Goal: Task Accomplishment & Management: Manage account settings

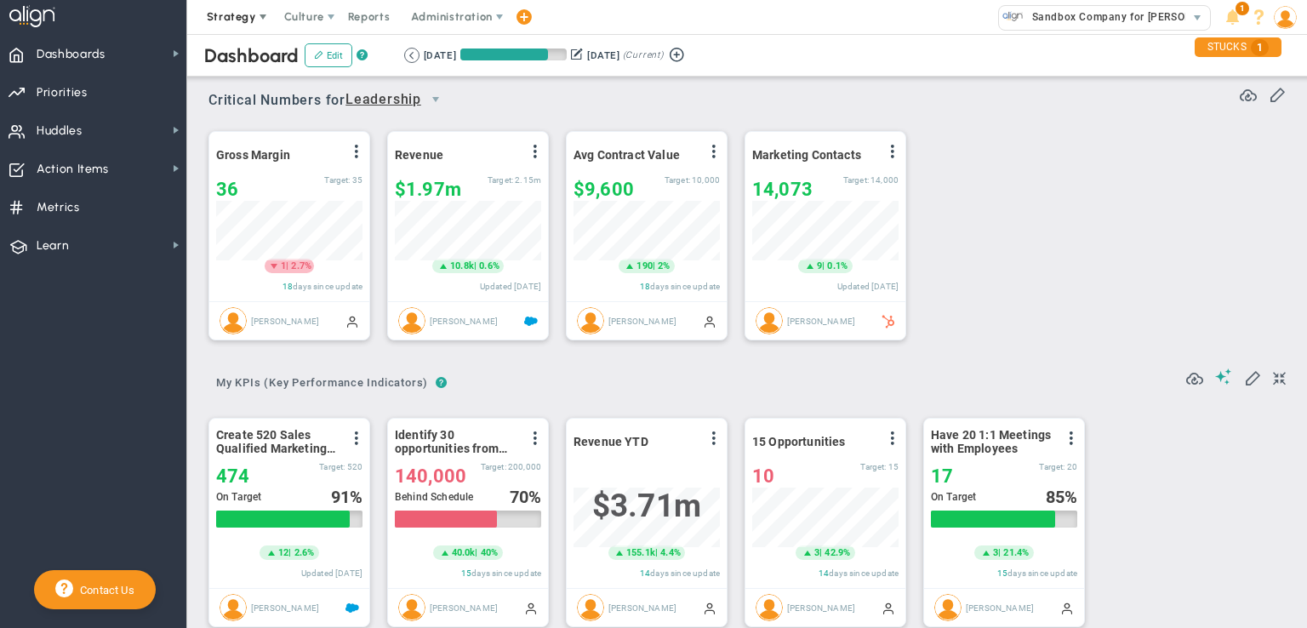
click at [233, 18] on span "Strategy" at bounding box center [231, 16] width 49 height 13
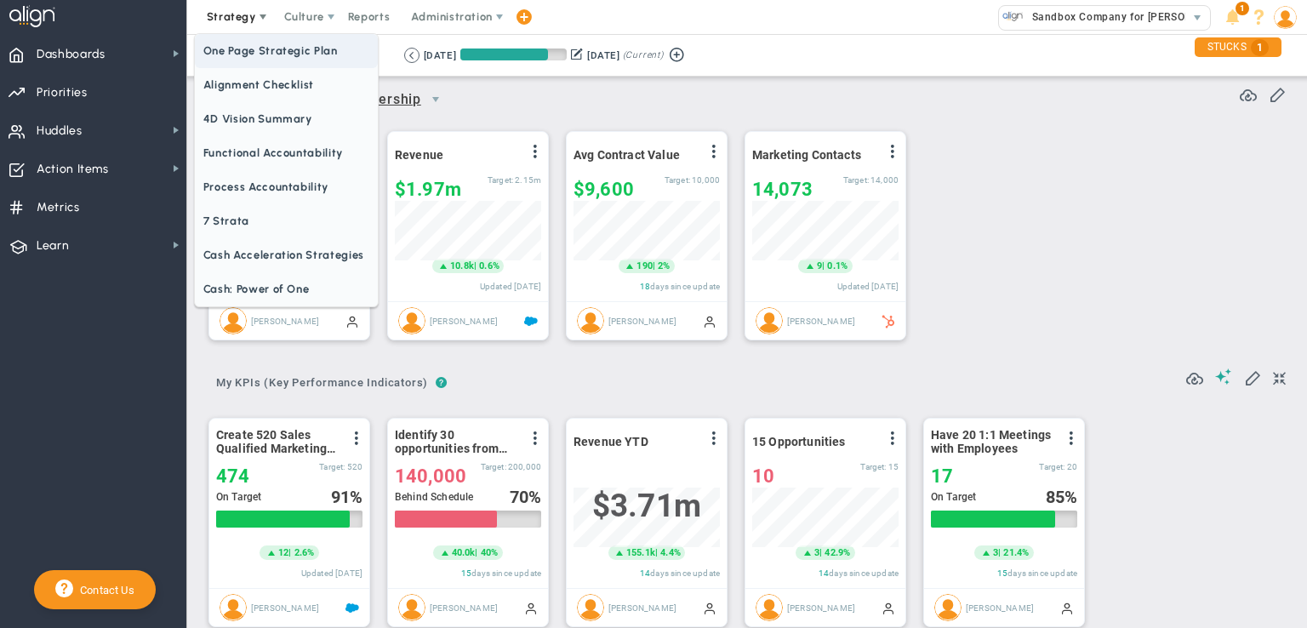
click at [233, 47] on span "One Page Strategic Plan" at bounding box center [286, 51] width 183 height 34
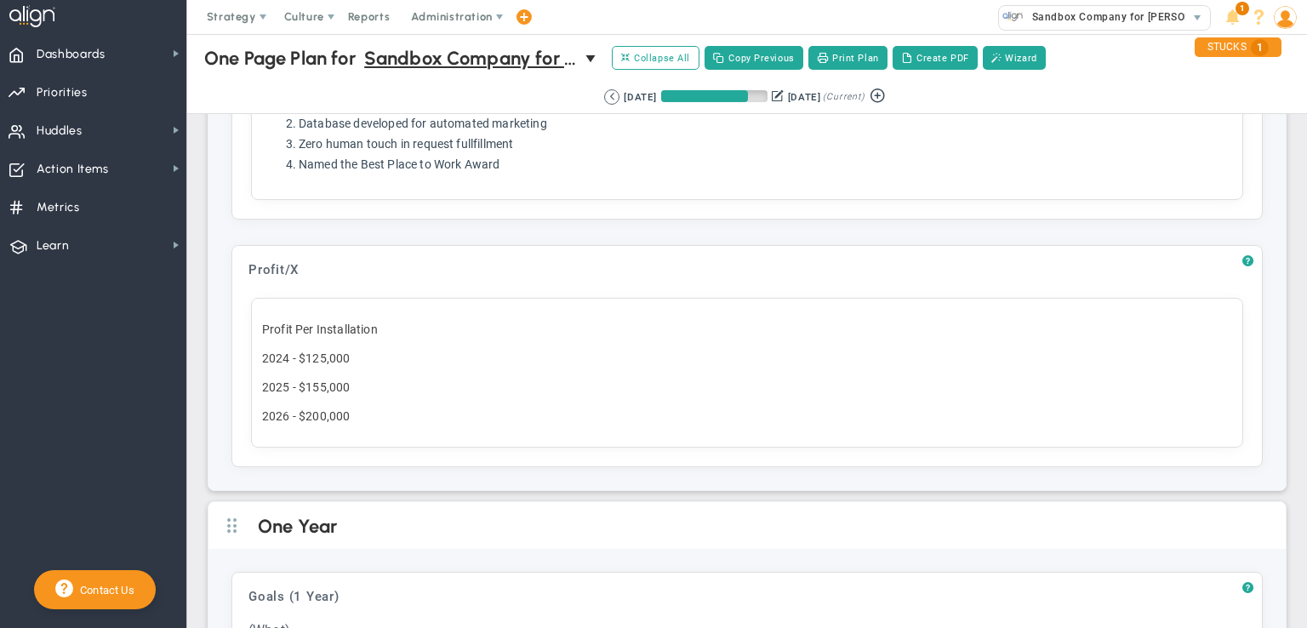
scroll to position [1153, 0]
click at [68, 96] on span "Priorities" at bounding box center [62, 93] width 51 height 36
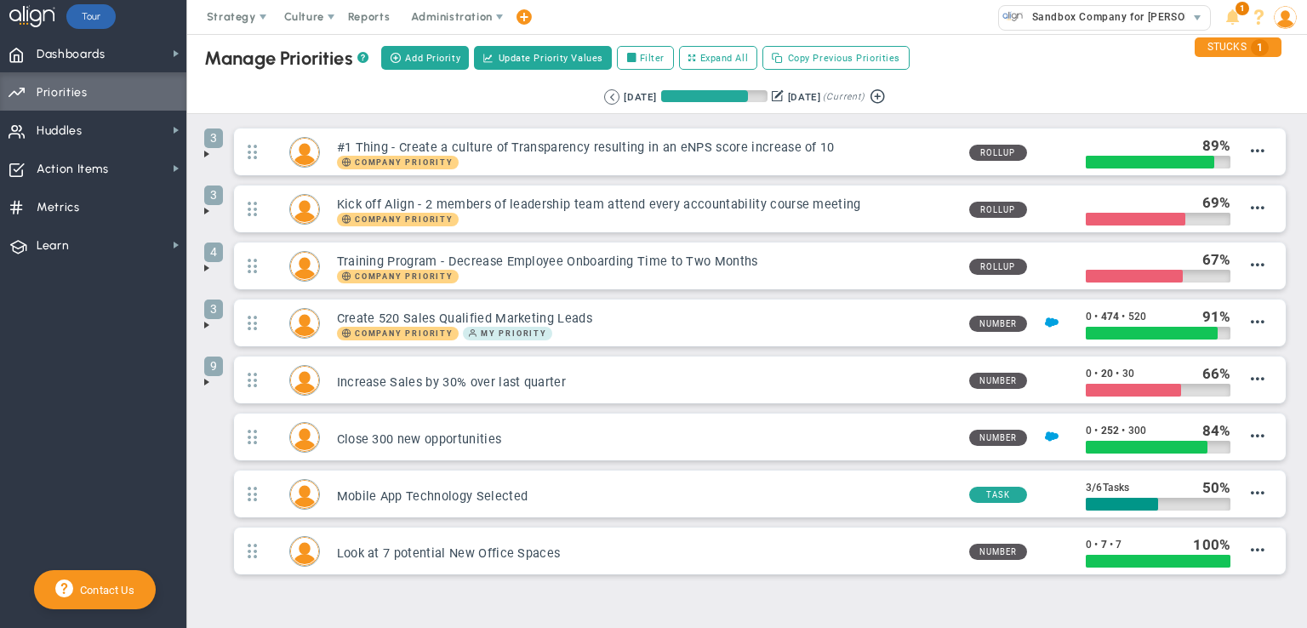
click at [206, 266] on span at bounding box center [207, 268] width 14 height 14
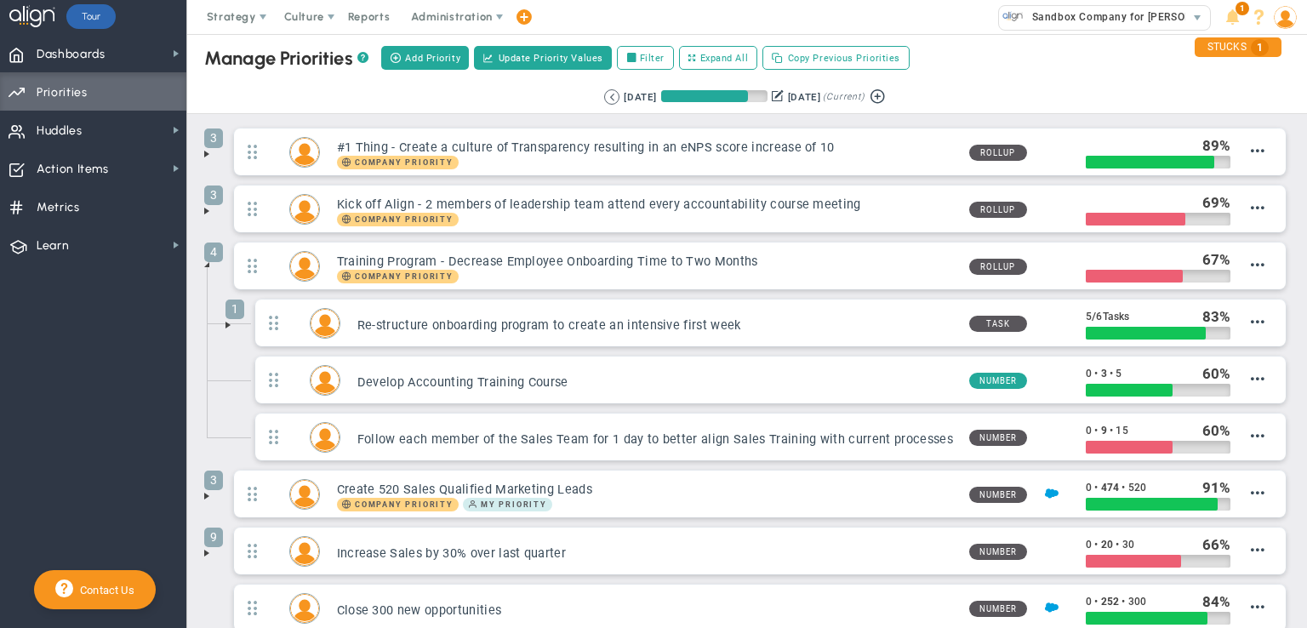
click at [204, 265] on span at bounding box center [207, 265] width 14 height 14
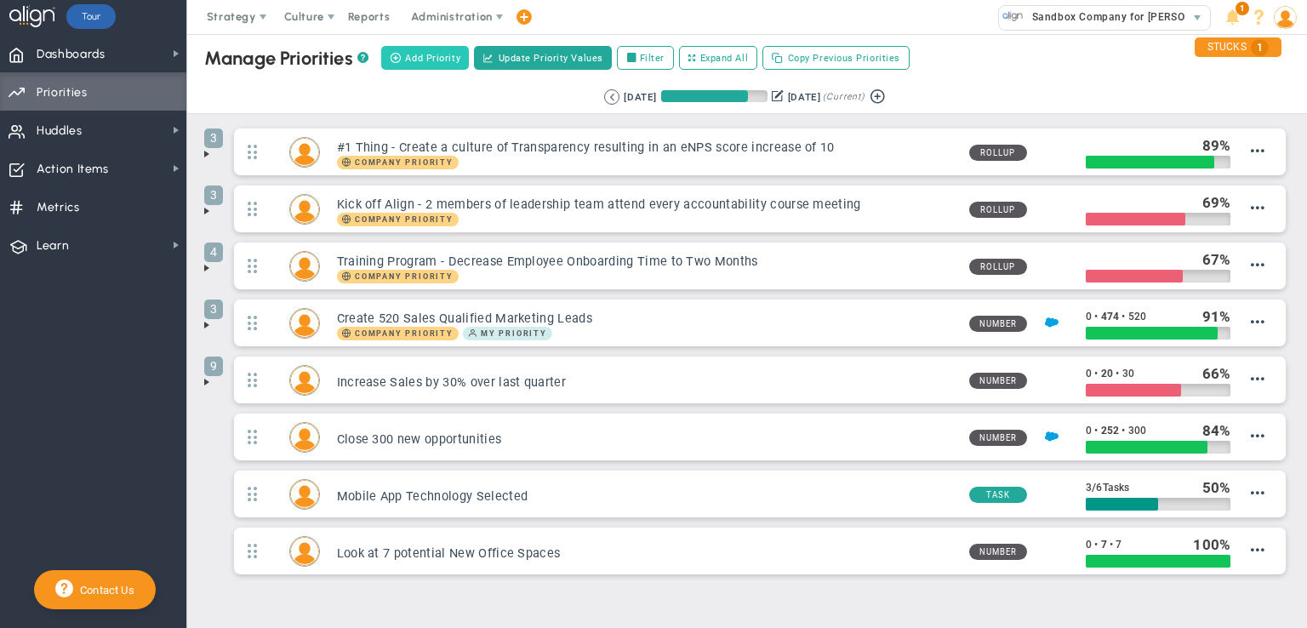
click at [434, 61] on span "Add Priority" at bounding box center [432, 58] width 55 height 14
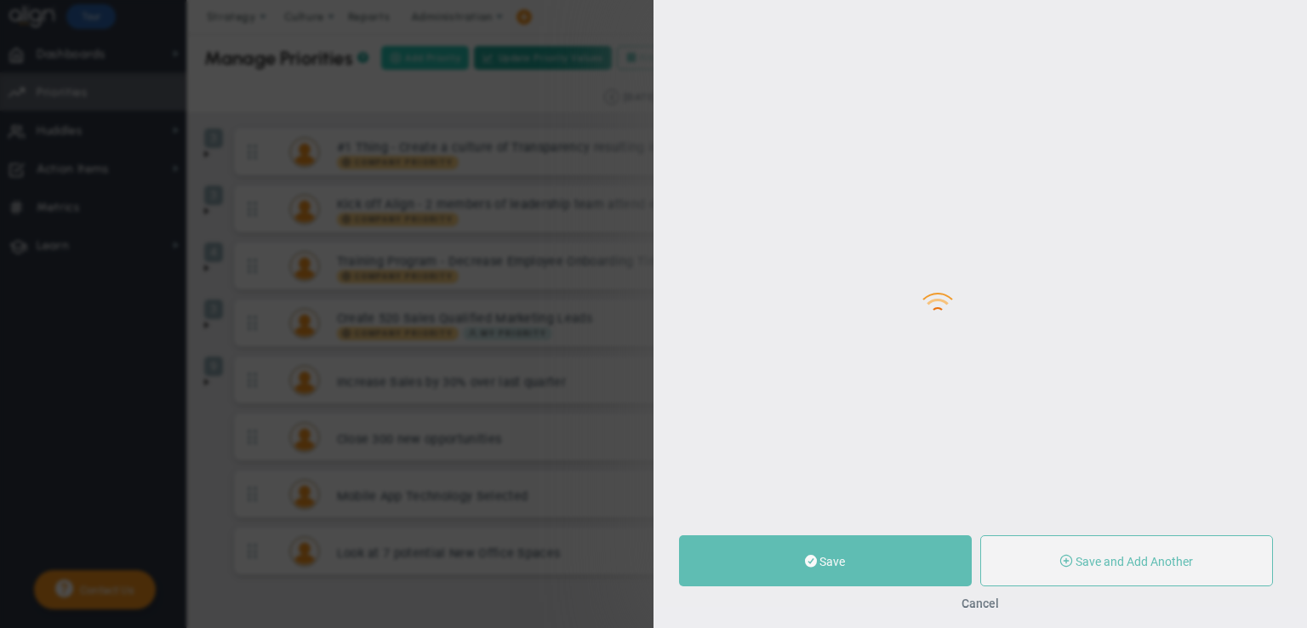
type input "0"
radio input "true"
type input "[PERSON_NAME]"
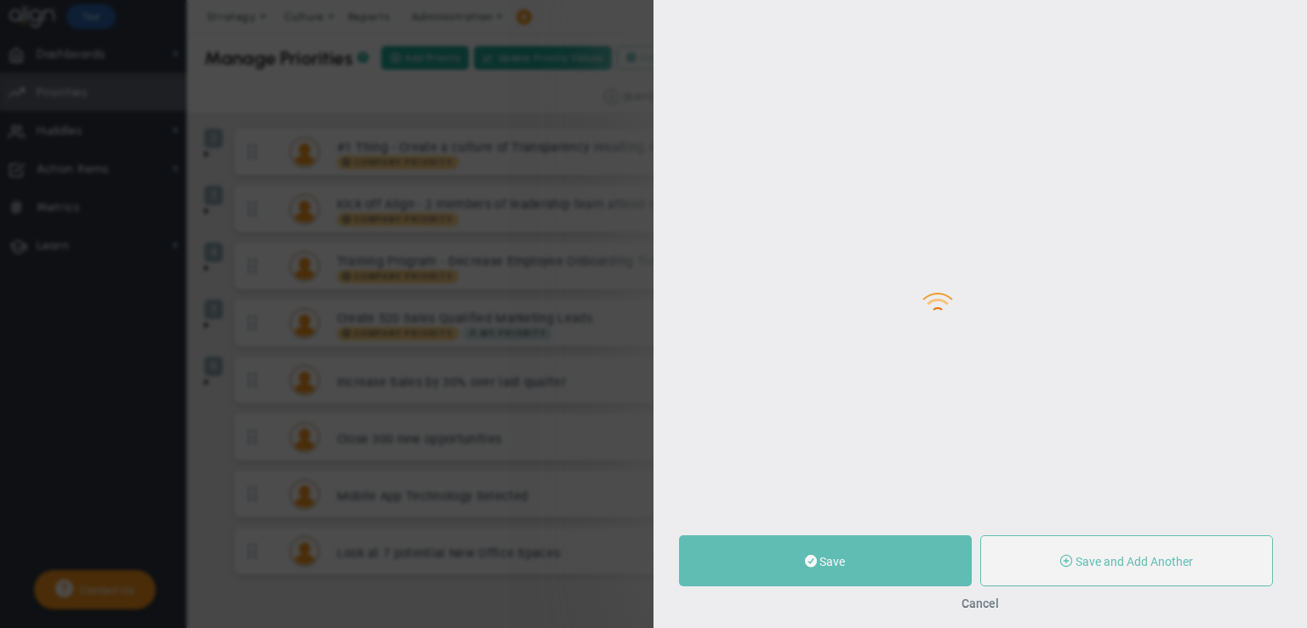
type input "0"
radio input "true"
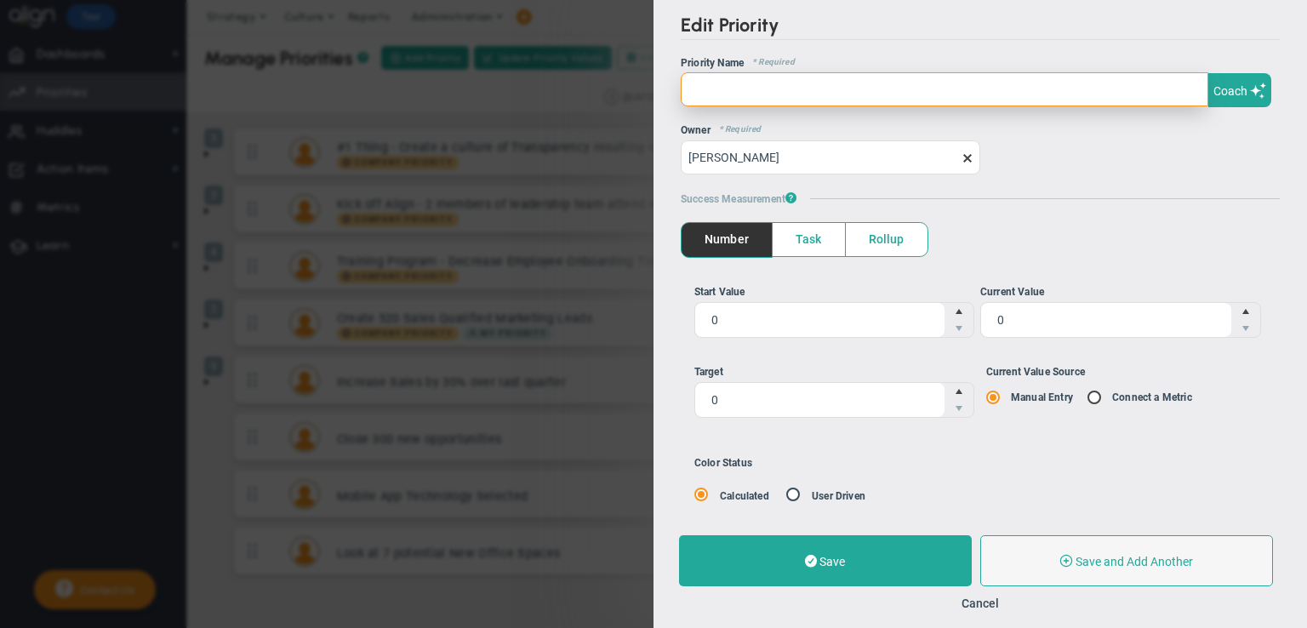
click at [707, 91] on input "text" at bounding box center [943, 89] width 527 height 34
click at [876, 89] on input "CRM systeem wensen en eisendocuent maken" at bounding box center [943, 89] width 527 height 34
type input "CRM systeem wensen en eisendocument maken"
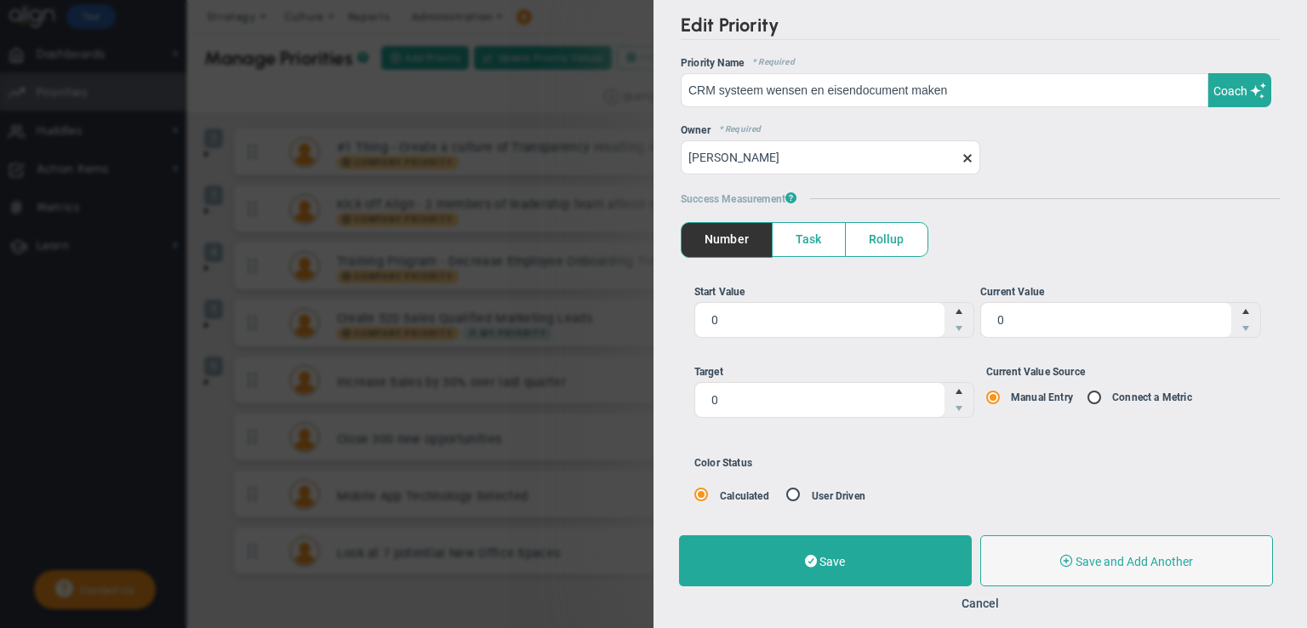
click at [792, 237] on span "Task" at bounding box center [808, 239] width 72 height 33
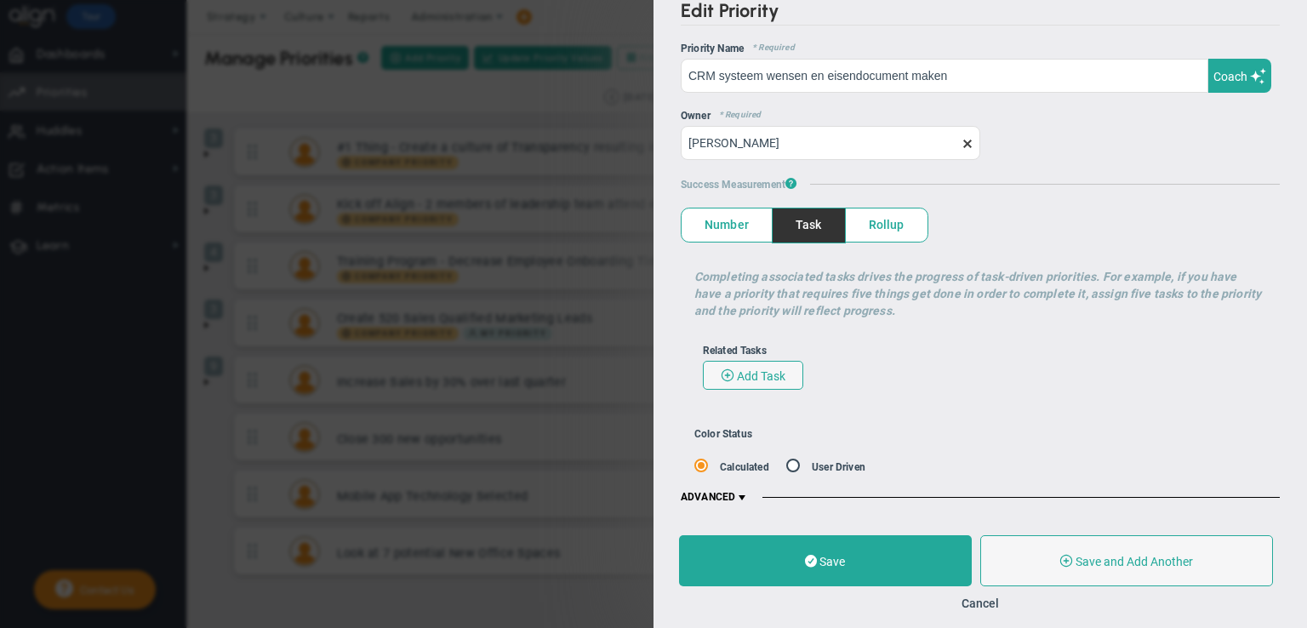
scroll to position [14, 0]
click at [777, 370] on span "Add Task" at bounding box center [761, 377] width 48 height 14
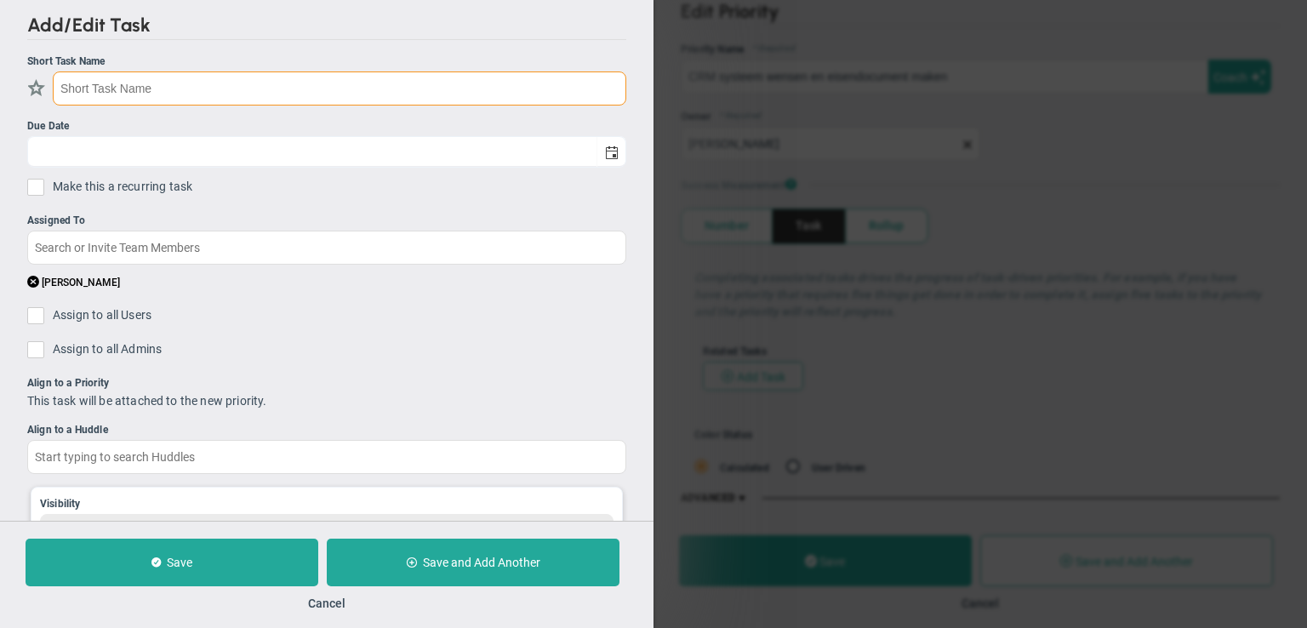
checkbox input "false"
type input "[DATE]"
checkbox input "false"
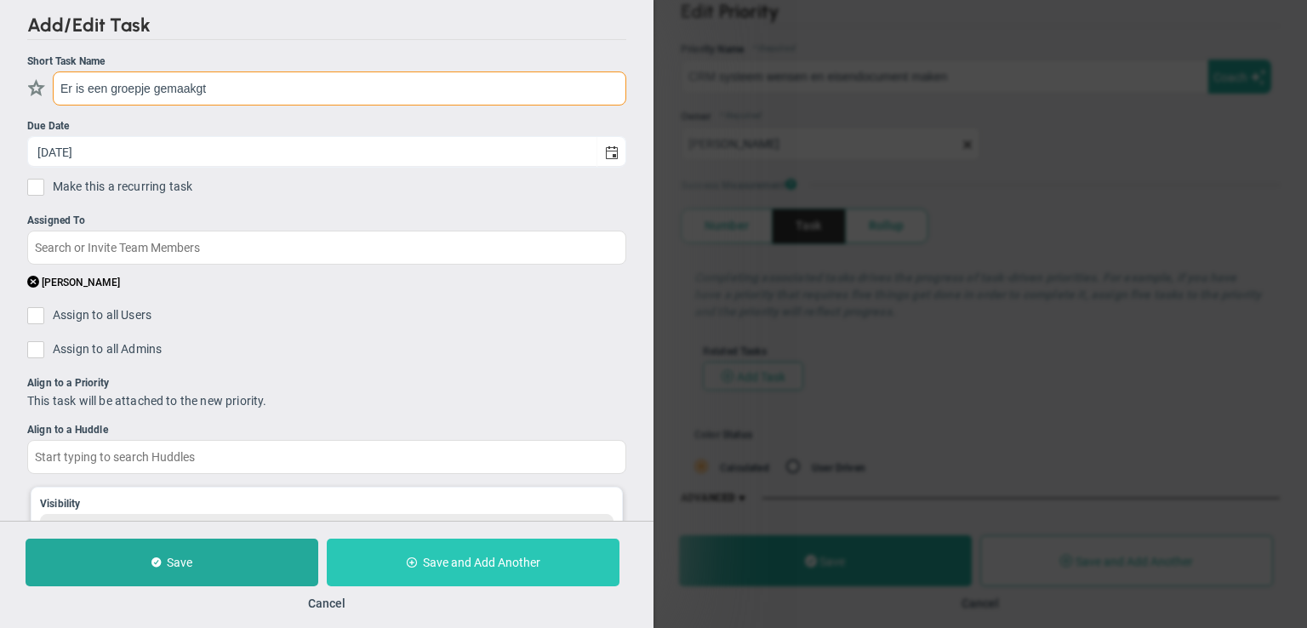
type input "Er is een groepje gemaakgt"
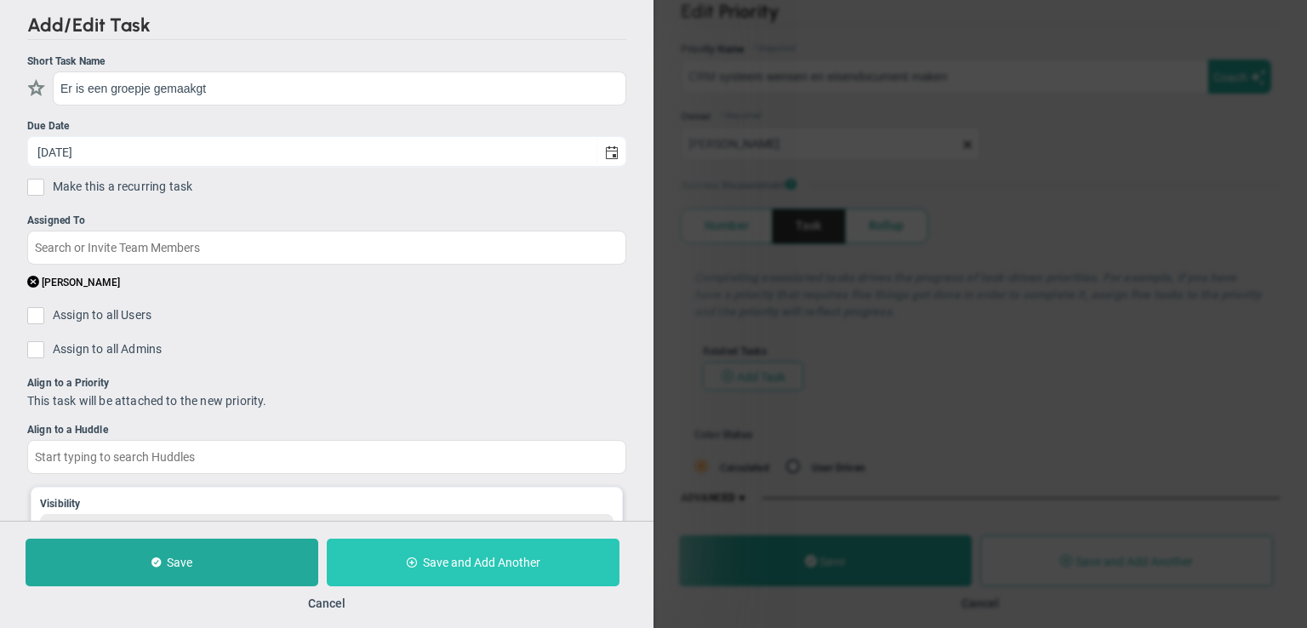
click at [390, 555] on button "Save and Add Another" at bounding box center [473, 562] width 293 height 48
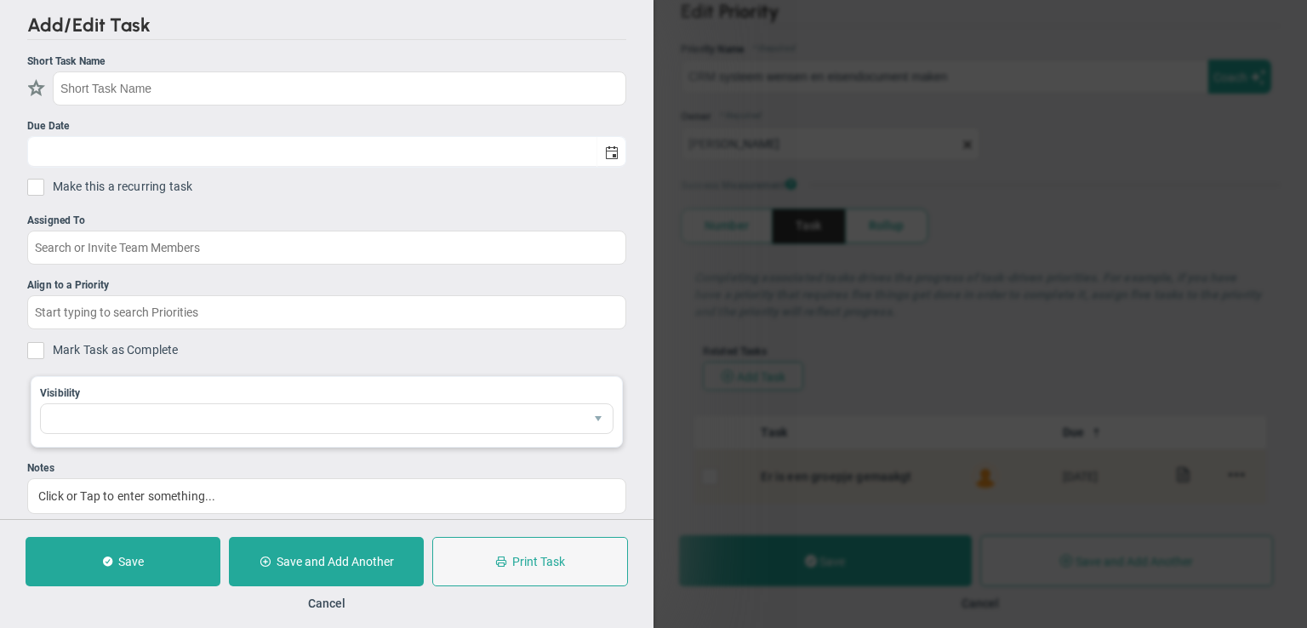
checkbox input "false"
type input "[DATE]"
checkbox input "false"
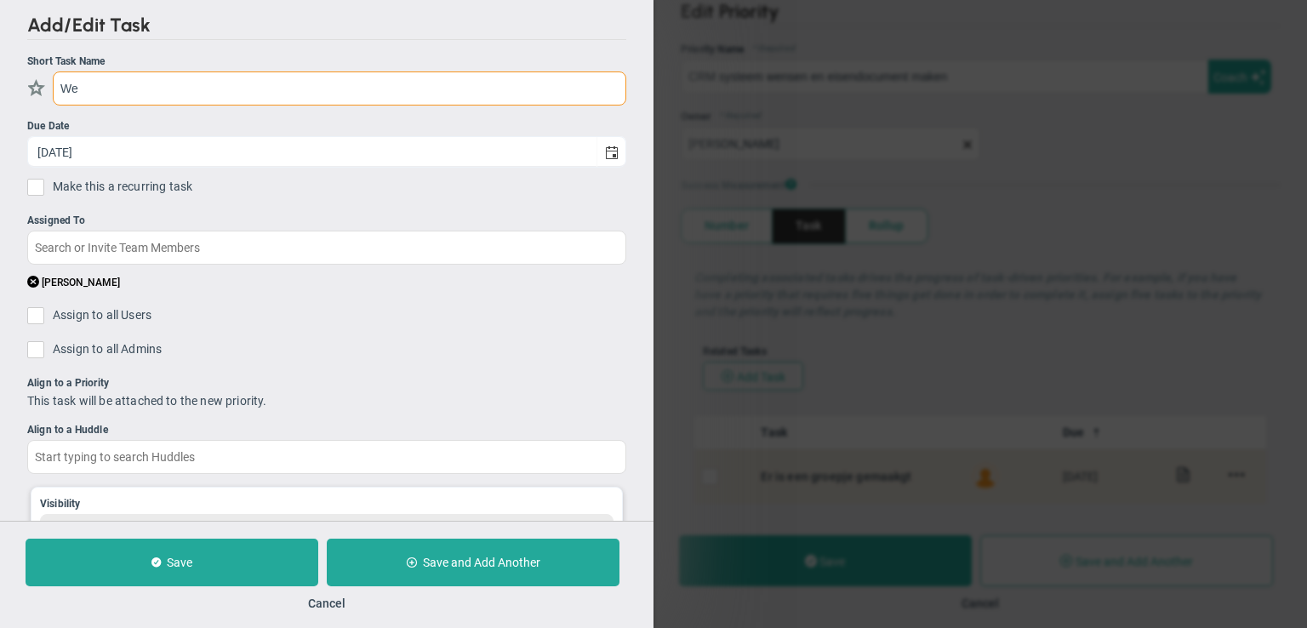
type input "W"
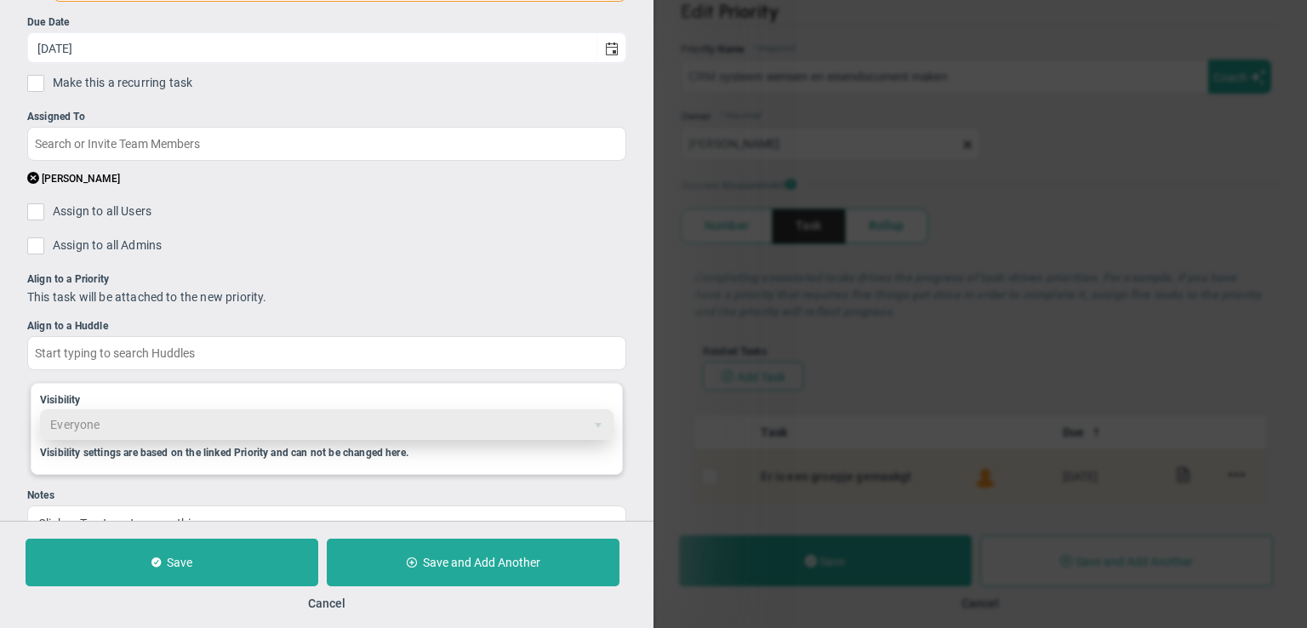
scroll to position [151, 0]
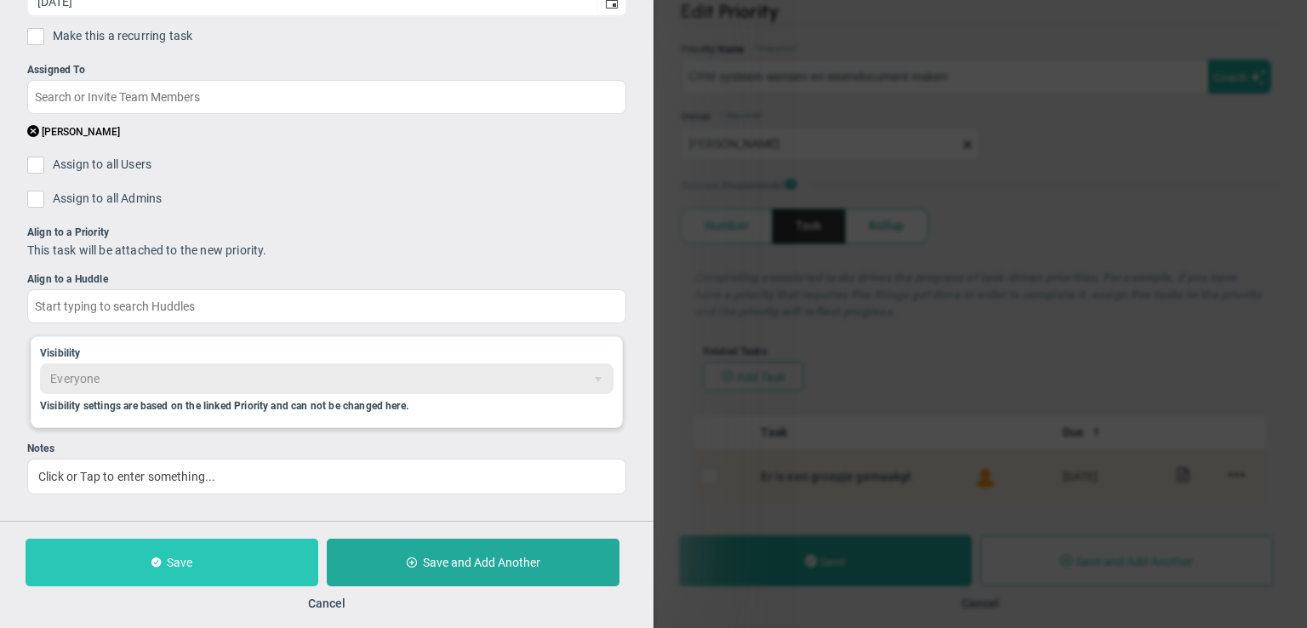
type input "inventarisatie van gebrukkers"
click at [219, 566] on button "Save" at bounding box center [172, 562] width 293 height 48
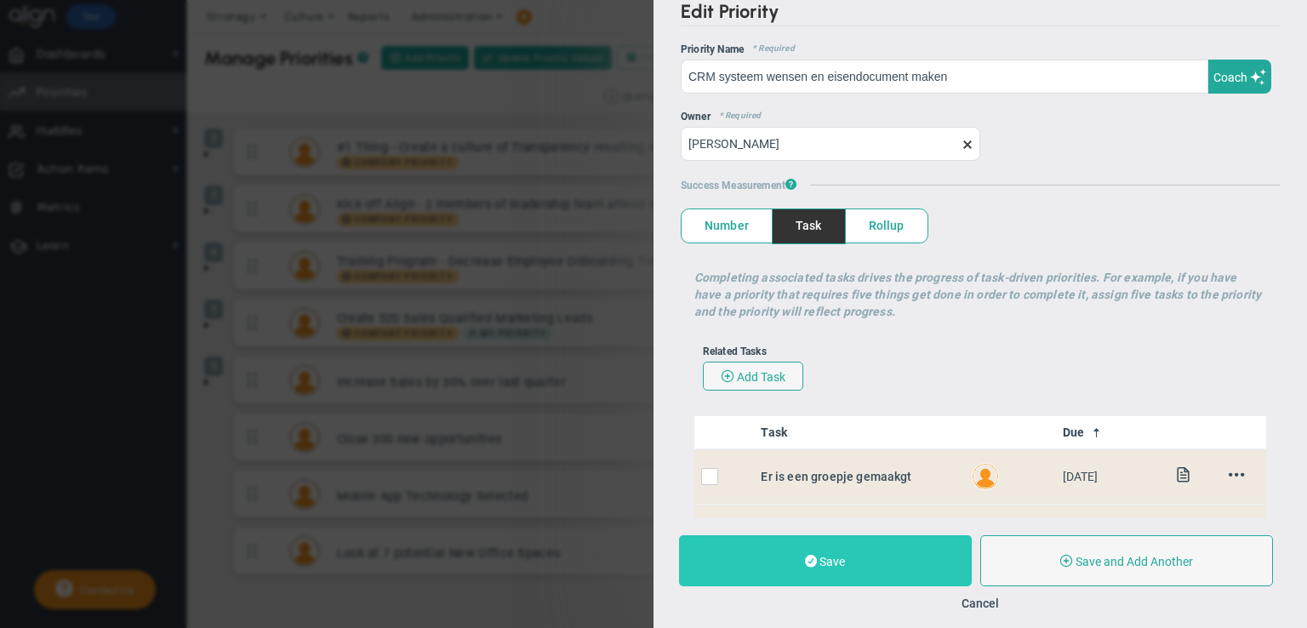
click at [742, 557] on button "Save" at bounding box center [825, 560] width 293 height 51
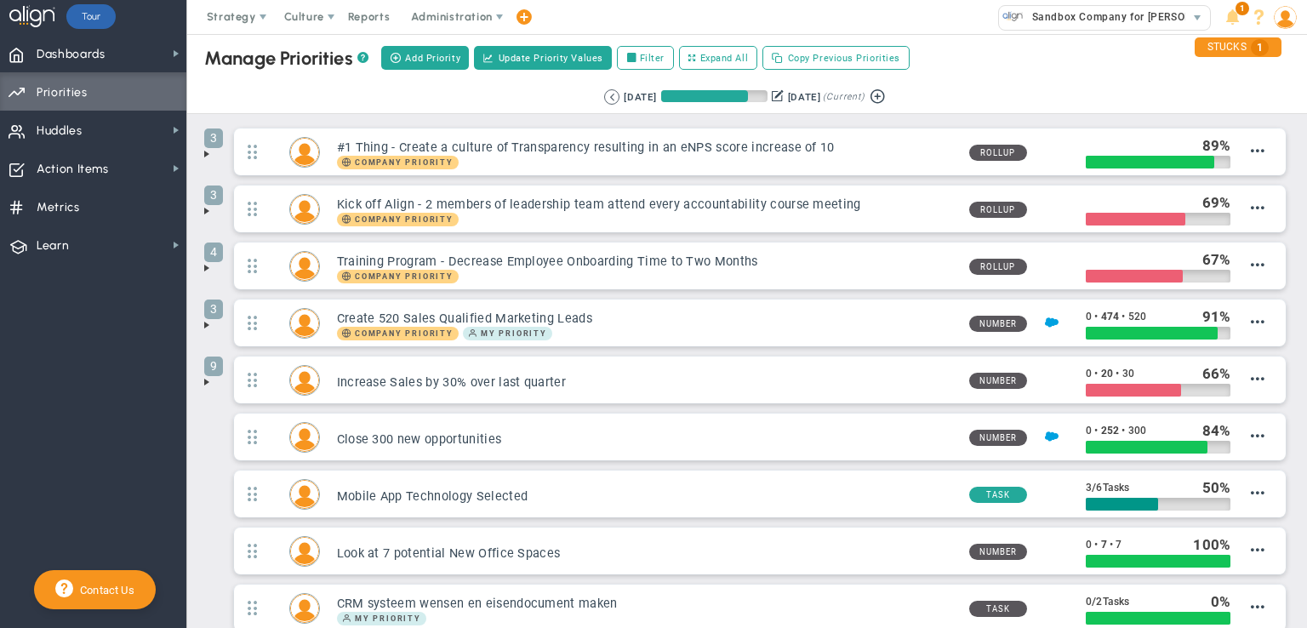
click at [72, 99] on span "Priorities" at bounding box center [62, 93] width 51 height 36
click at [111, 134] on span "Huddles Huddles" at bounding box center [93, 130] width 186 height 38
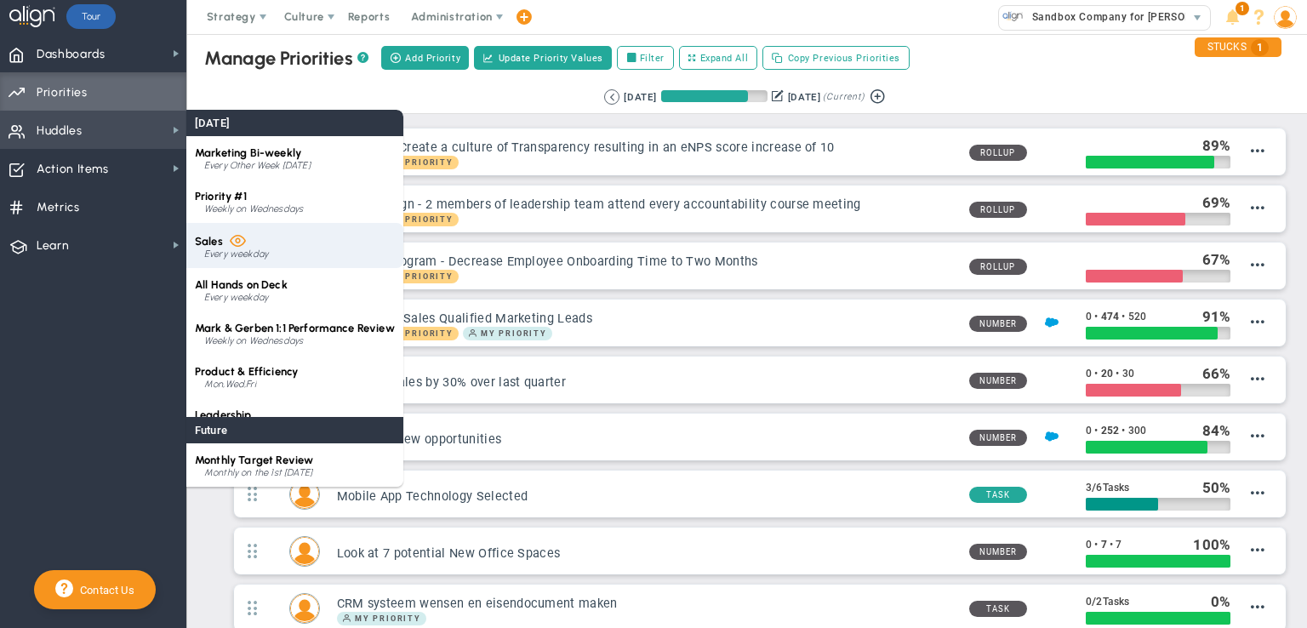
click at [212, 249] on div "Every weekday" at bounding box center [299, 254] width 191 height 10
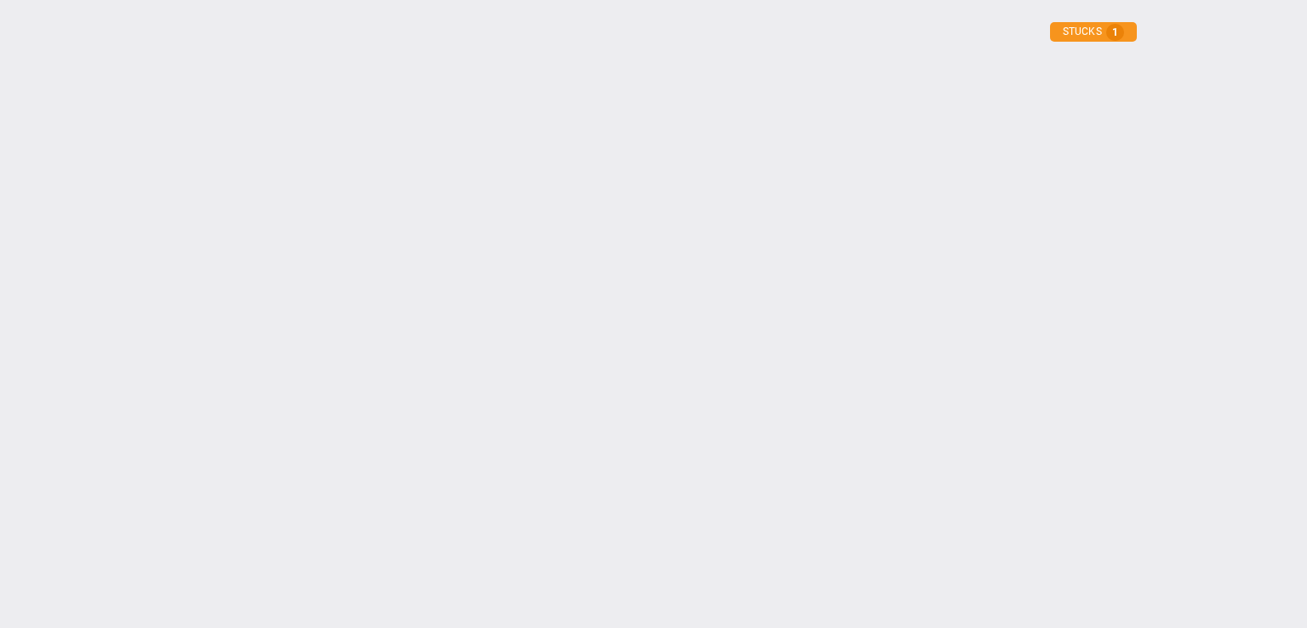
type input "Wednesday, August 20, 2025"
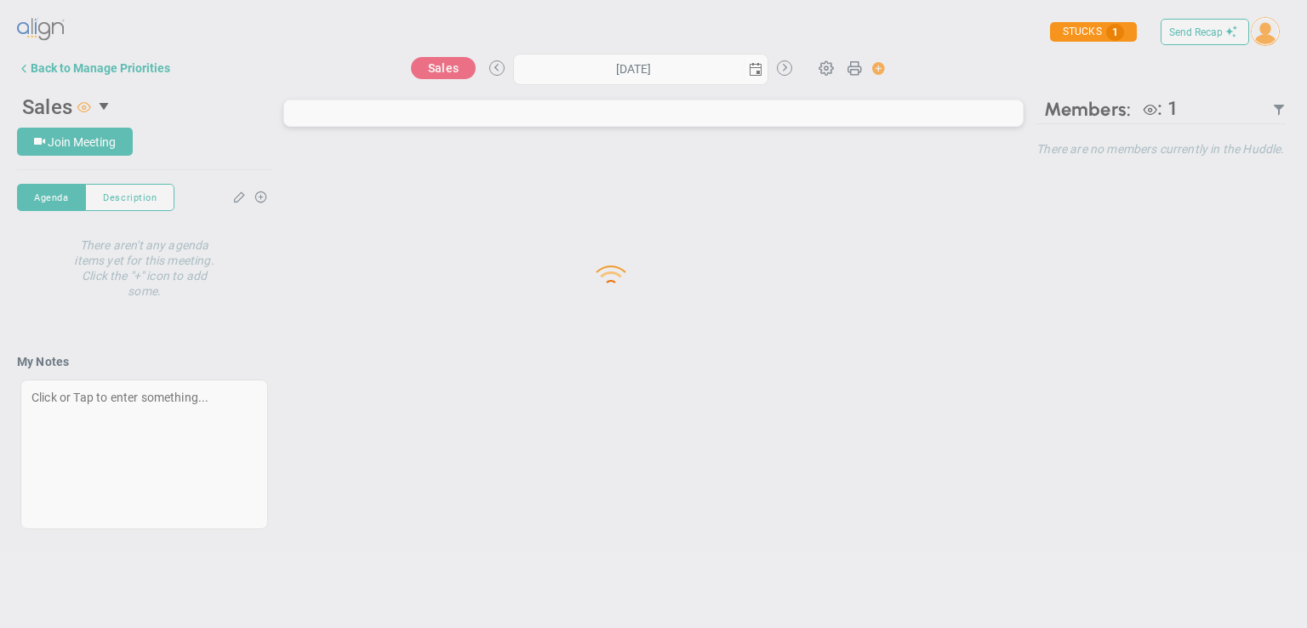
type input "Wednesday, August 20, 2025"
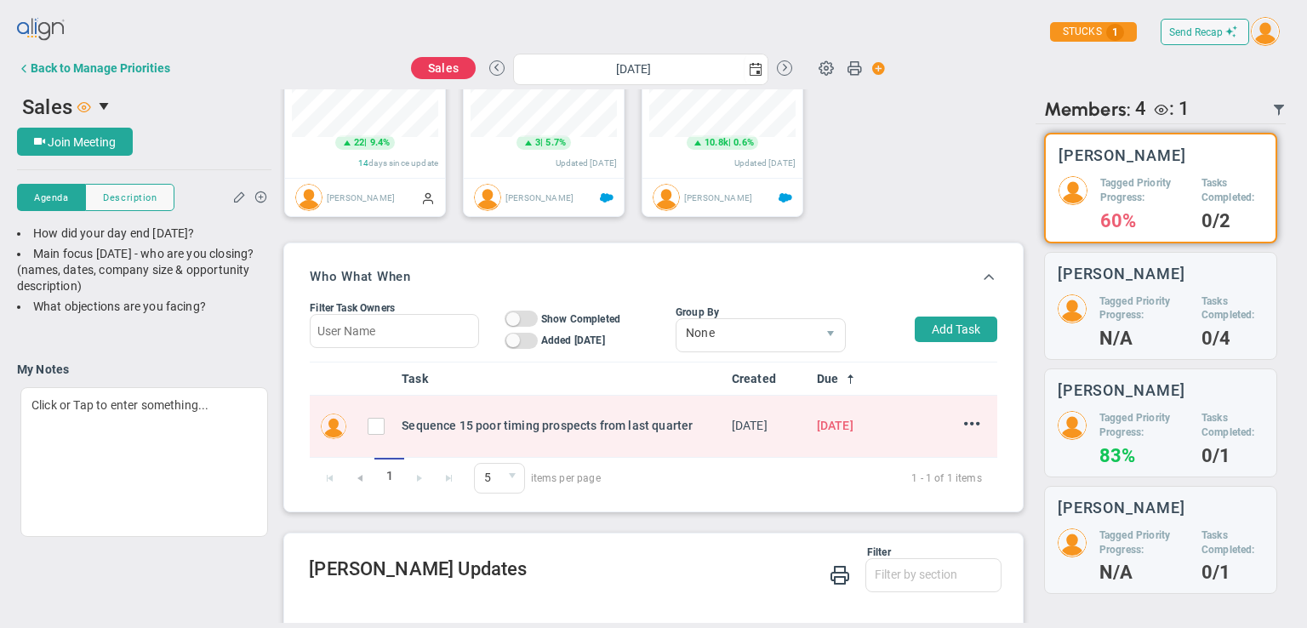
scroll to position [606, 0]
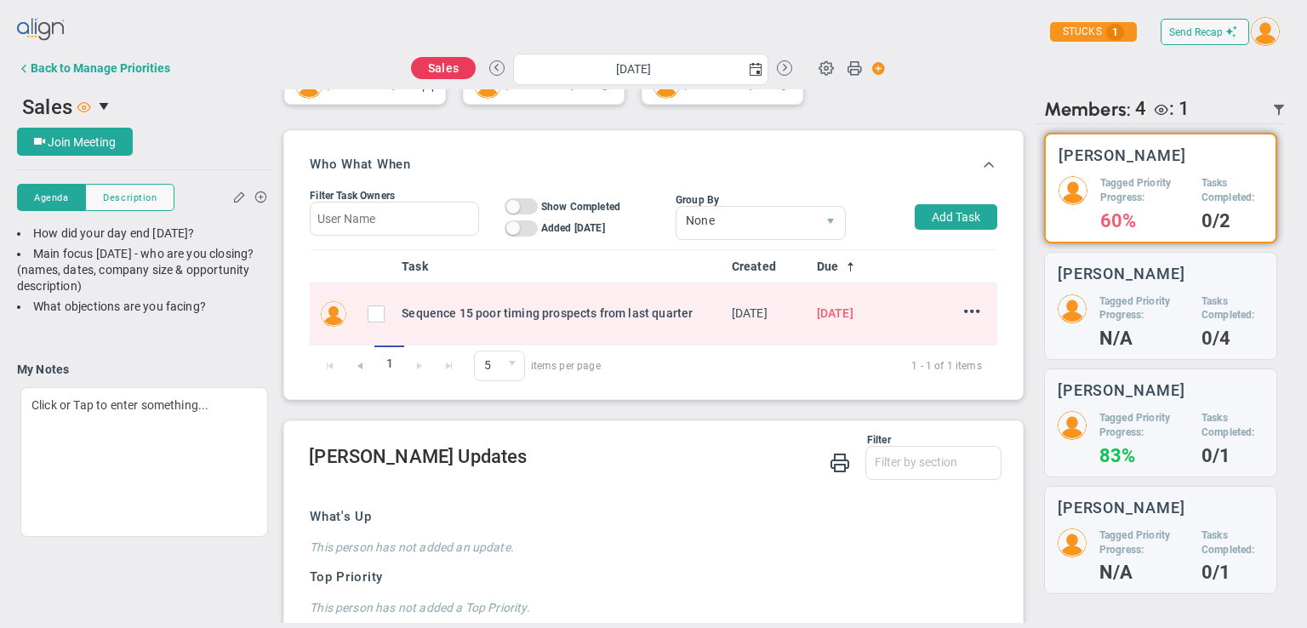
click at [44, 28] on img at bounding box center [41, 30] width 49 height 34
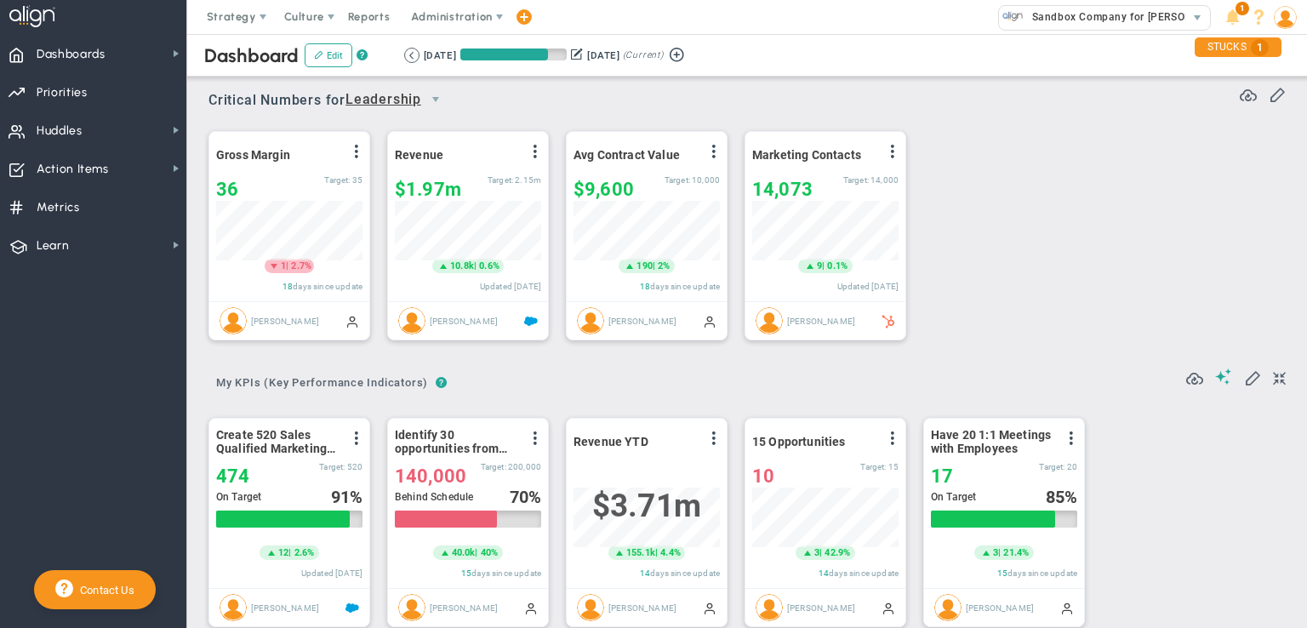
scroll to position [59, 146]
